Goal: Check status: Check status

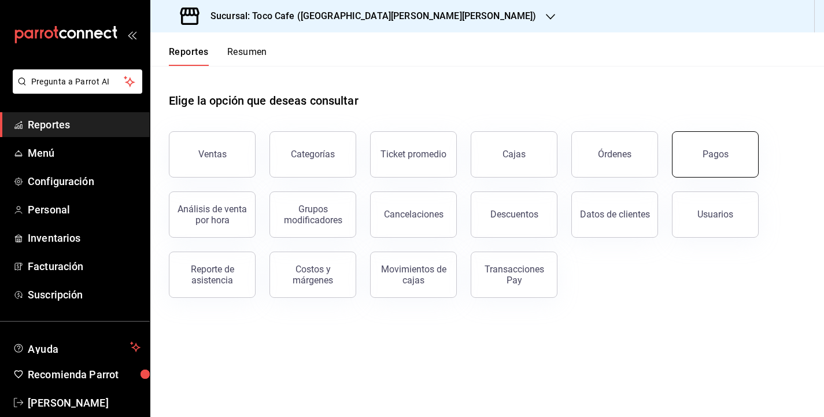
click at [700, 148] on button "Pagos" at bounding box center [715, 154] width 87 height 46
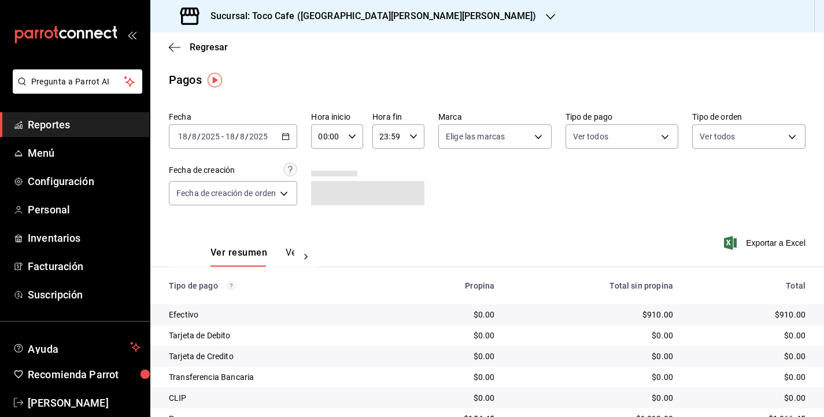
click at [239, 144] on div "[DATE] [DATE] - [DATE] [DATE]" at bounding box center [233, 136] width 128 height 24
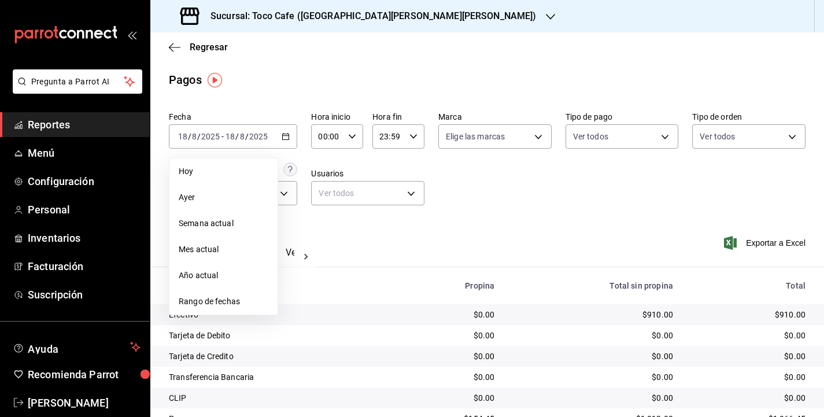
click at [195, 172] on span "Hoy" at bounding box center [224, 171] width 90 height 12
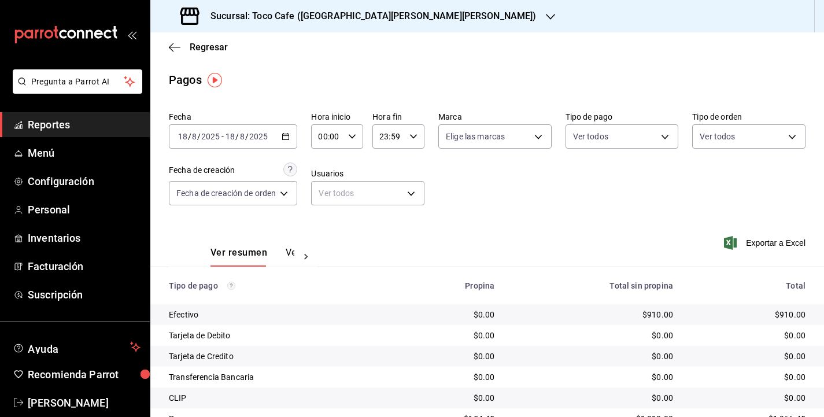
click at [238, 138] on span "/" at bounding box center [236, 136] width 3 height 9
click at [539, 190] on div "Fecha [DATE] [DATE] - [DATE] [DATE] Hora inicio 00:00 Hora inicio Hora fin 23:5…" at bounding box center [487, 163] width 637 height 112
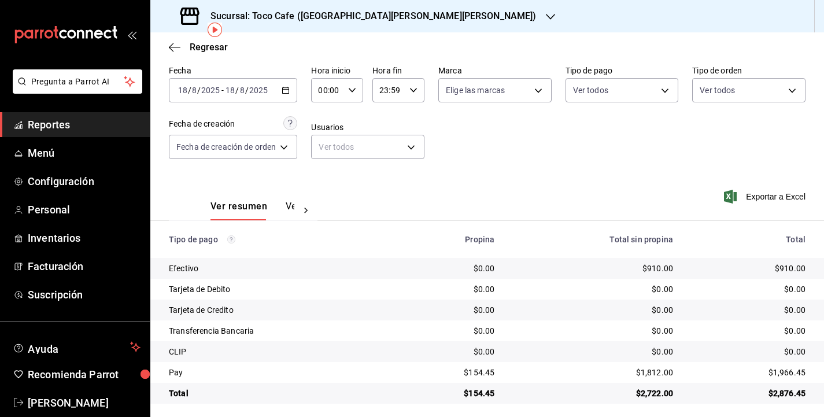
scroll to position [51, 0]
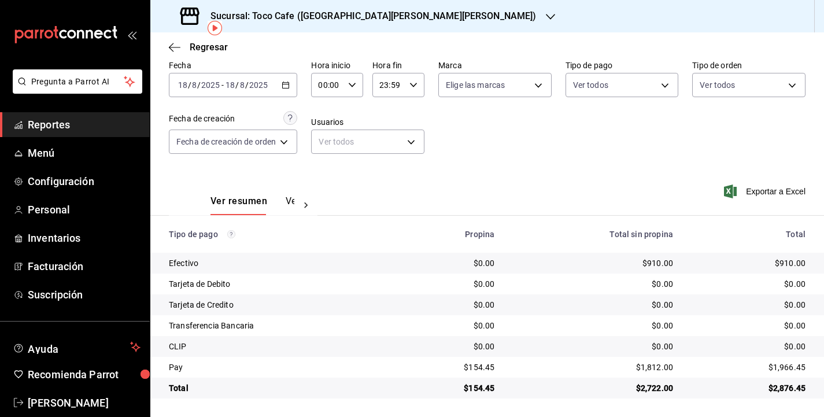
click at [272, 84] on div "[DATE] [DATE] - [DATE] [DATE]" at bounding box center [233, 85] width 128 height 24
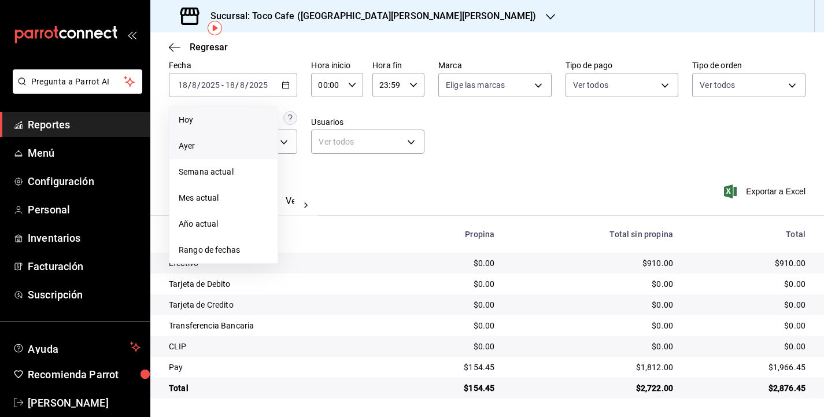
click at [198, 145] on span "Ayer" at bounding box center [224, 146] width 90 height 12
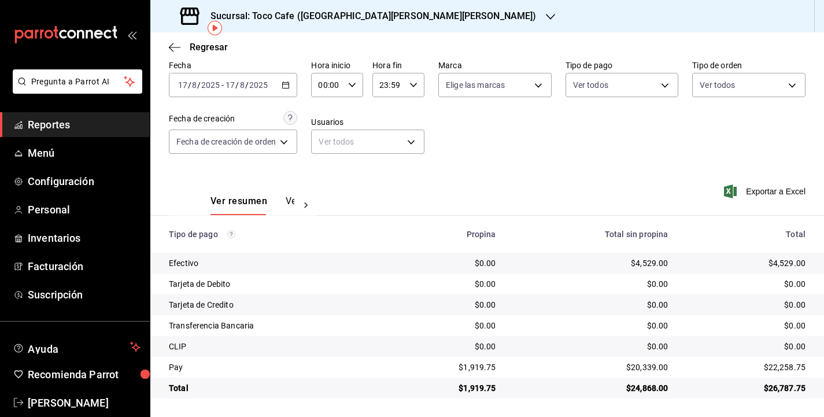
click at [258, 83] on input "2025" at bounding box center [259, 84] width 20 height 9
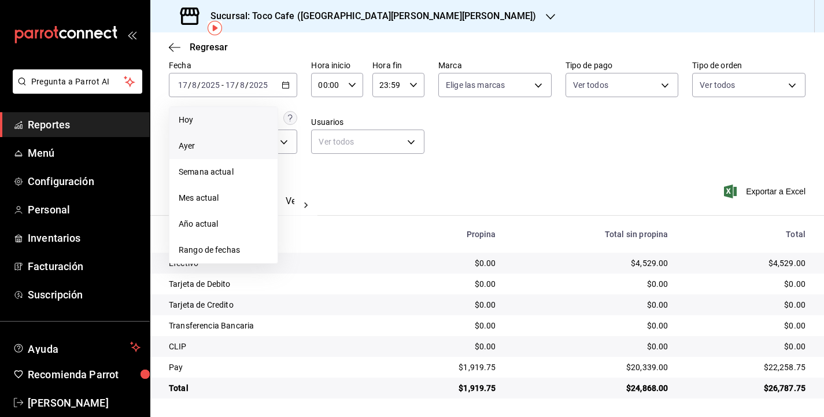
click at [209, 120] on span "Hoy" at bounding box center [224, 120] width 90 height 12
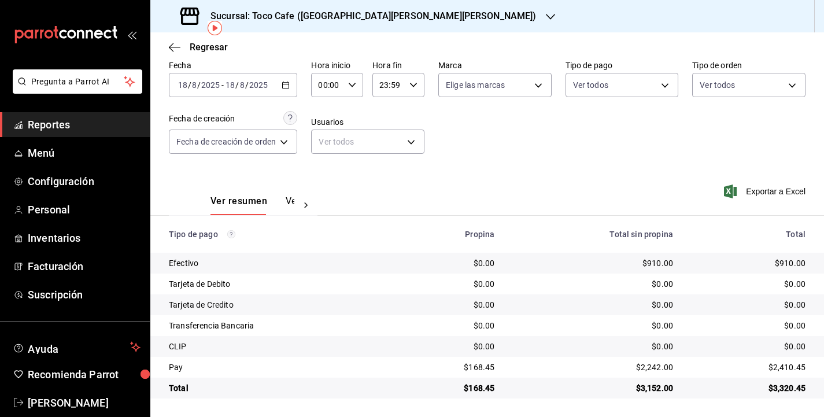
click at [552, 159] on div "Fecha [DATE] [DATE] - [DATE] [DATE] Hora inicio 00:00 Hora inicio Hora fin 23:5…" at bounding box center [487, 112] width 637 height 112
click at [569, 151] on div "Fecha [DATE] [DATE] - [DATE] [DATE] Hora inicio 00:00 Hora inicio Hora fin 23:5…" at bounding box center [487, 112] width 637 height 112
click at [721, 399] on main "Regresar Pagos Fecha [DATE] [DATE] - [DATE] [DATE] Hora inicio 00:00 Hora inici…" at bounding box center [487, 199] width 674 height 436
